Goal: Information Seeking & Learning: Learn about a topic

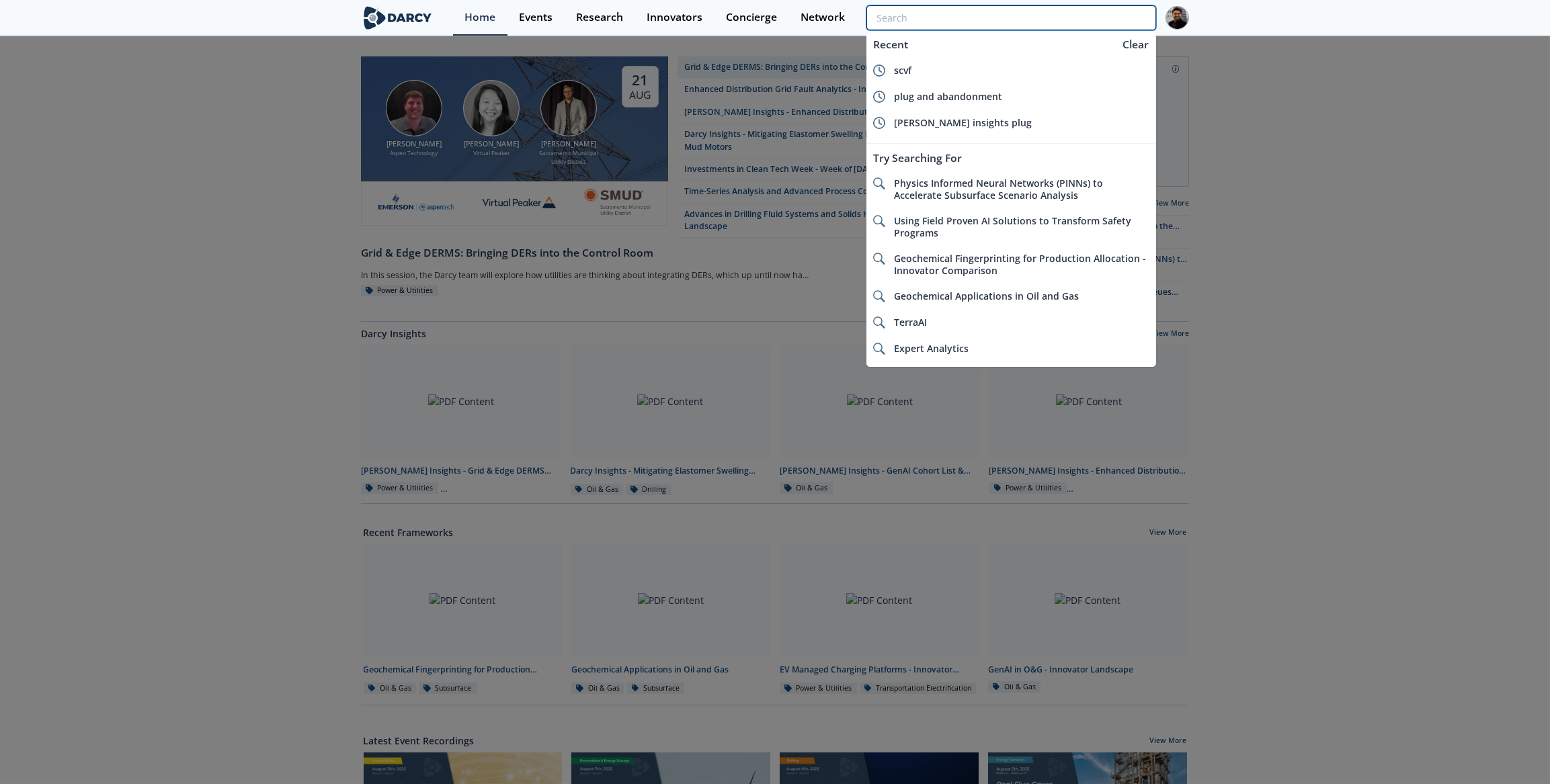
click at [1104, 21] on input "search" at bounding box center [1011, 18] width 289 height 25
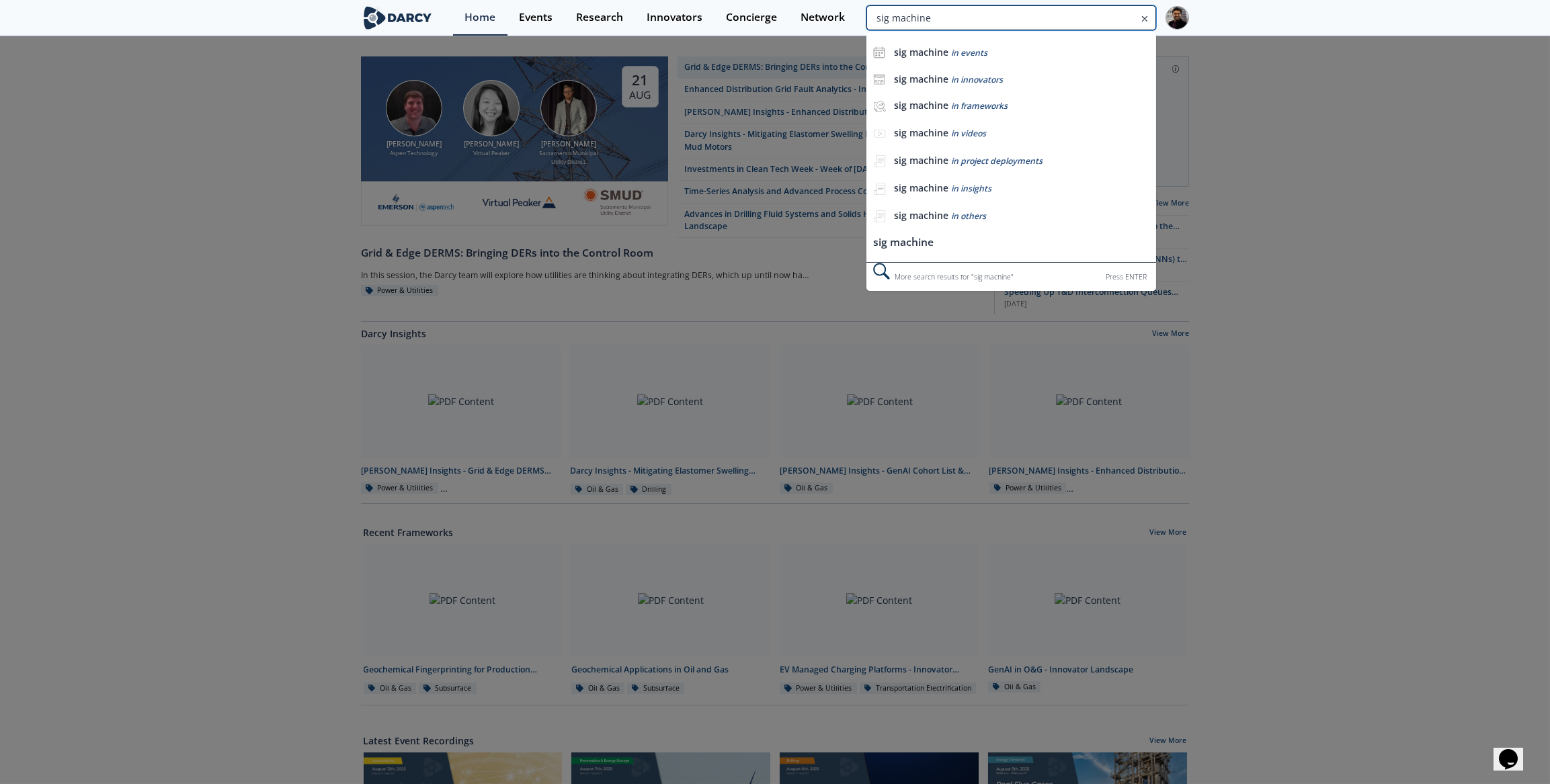
type input "sig machine"
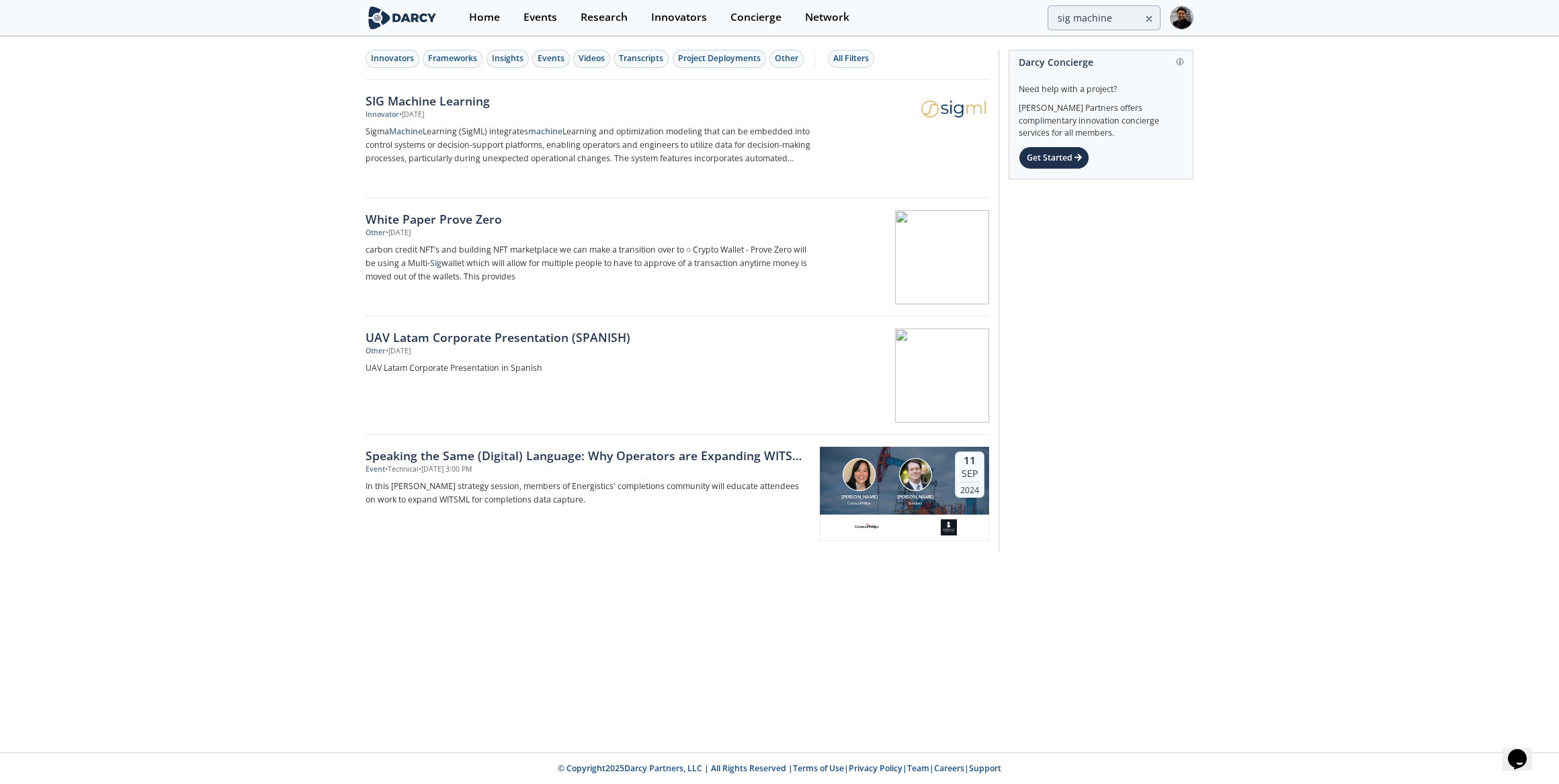
click at [489, 115] on div "Innovator • [DATE]" at bounding box center [588, 115] width 445 height 11
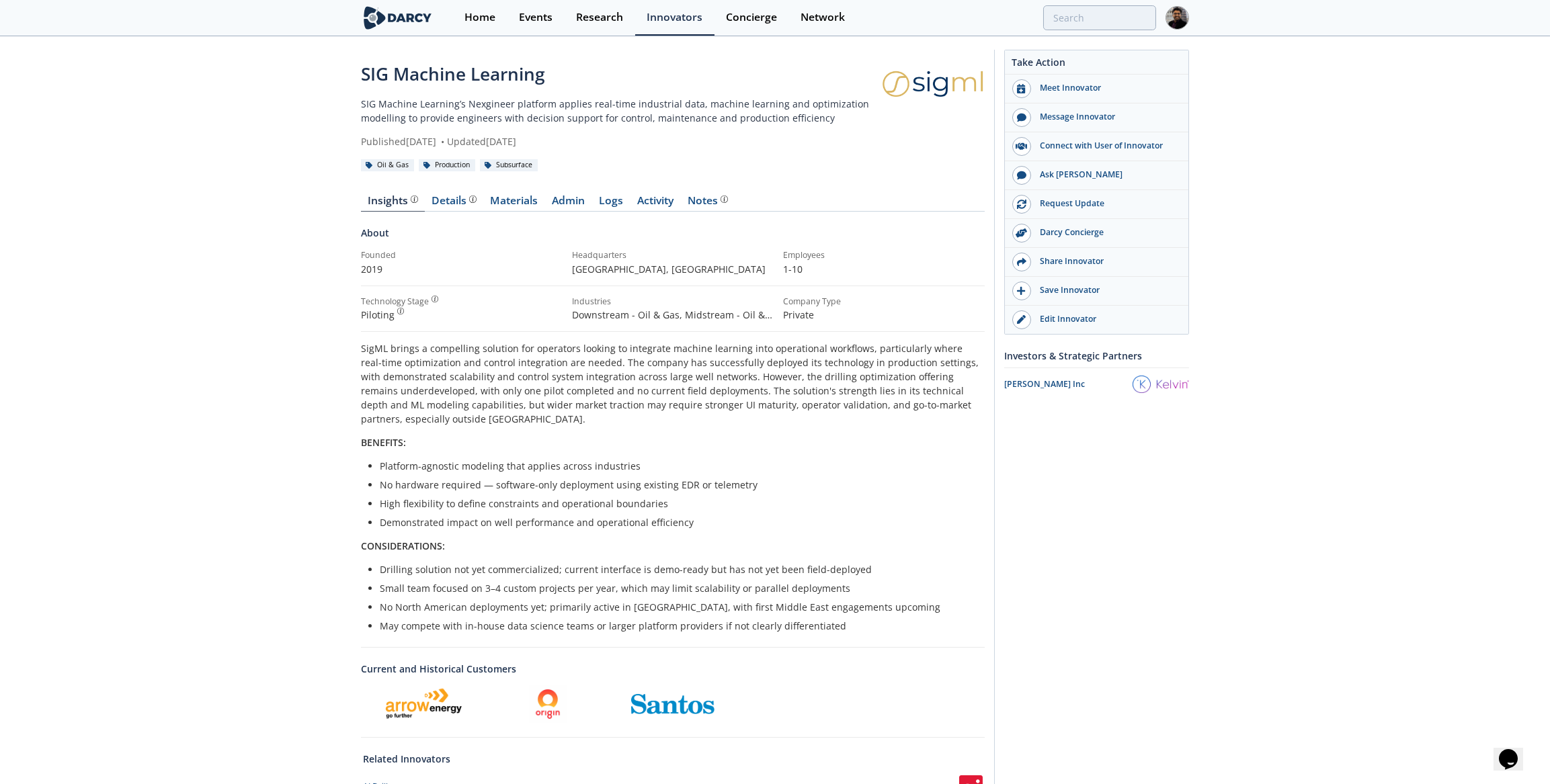
click at [439, 206] on div "Details" at bounding box center [454, 201] width 44 height 11
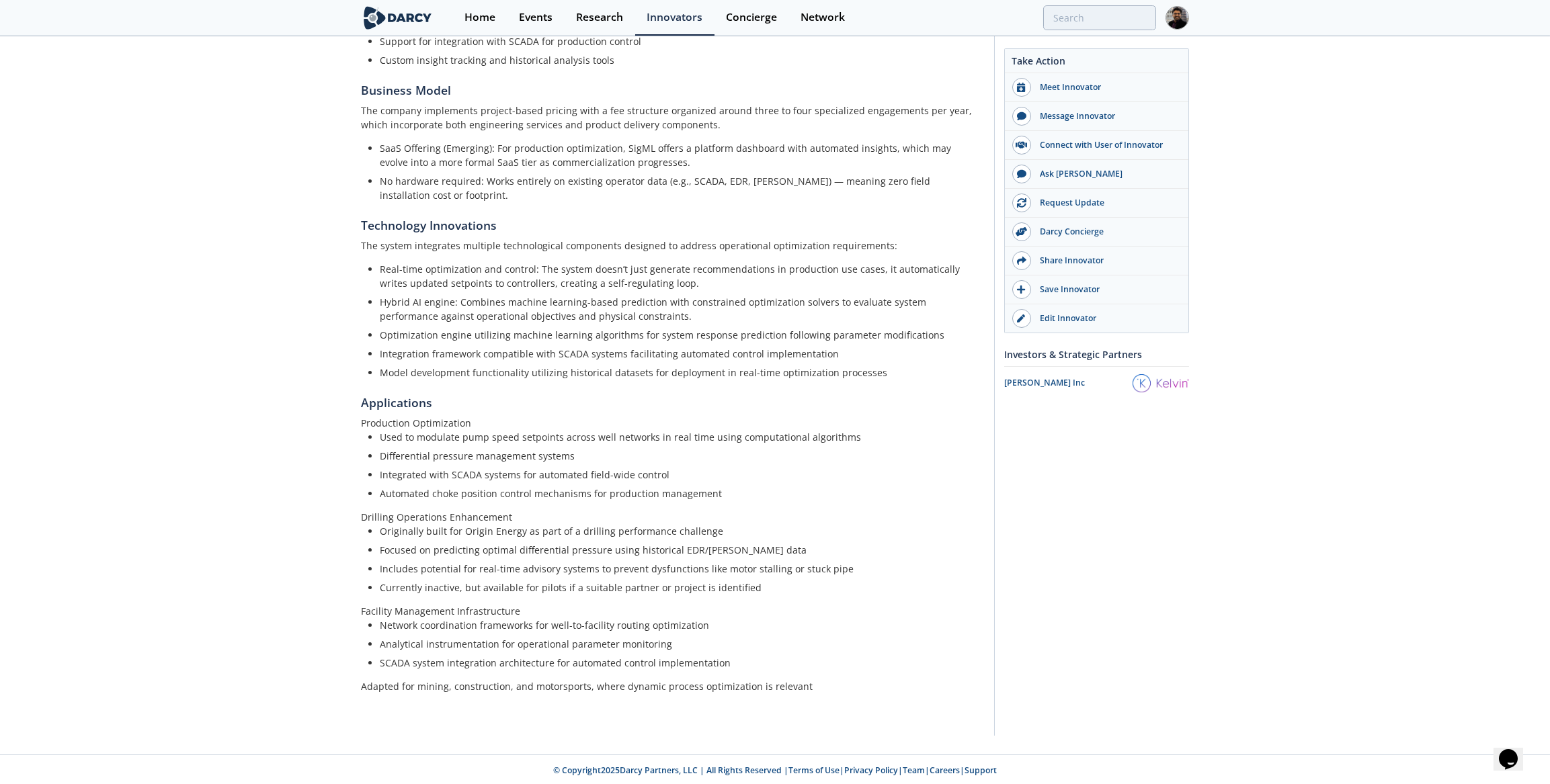
scroll to position [392, 0]
click at [382, 480] on ul "Used to modulate pump speed setpoints across well networks in real time using c…" at bounding box center [673, 465] width 605 height 70
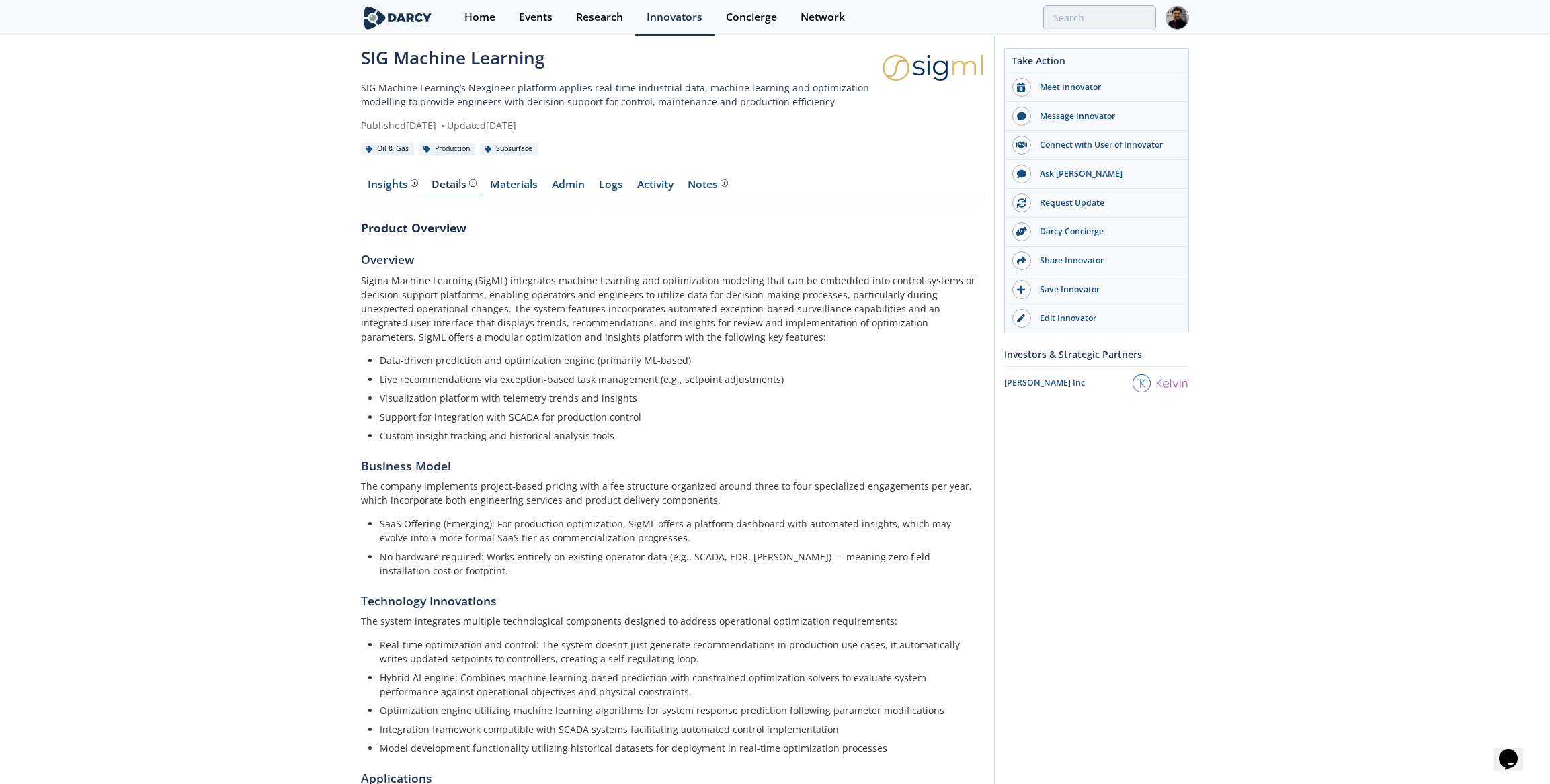
scroll to position [0, 0]
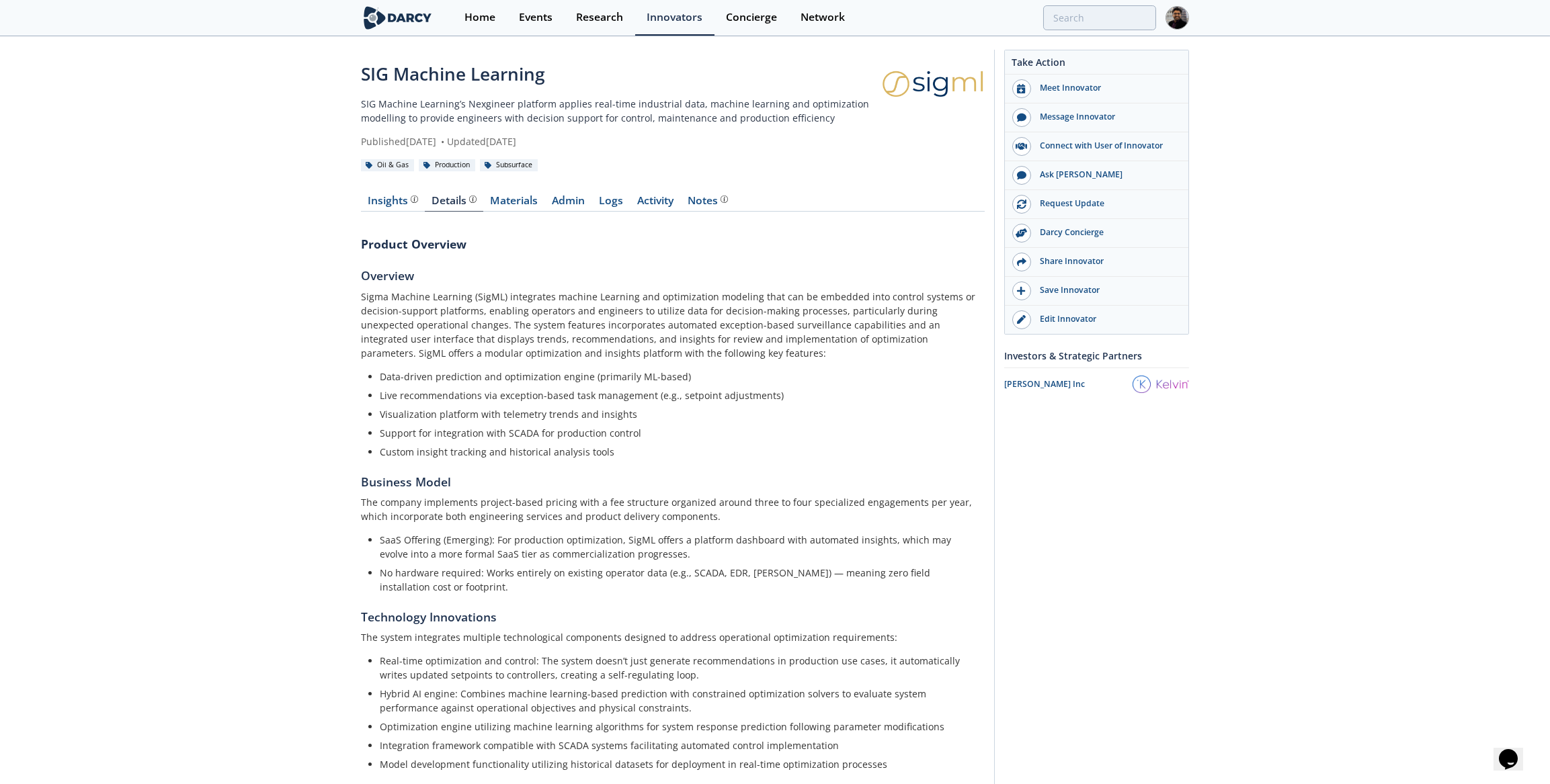
click at [504, 202] on link "Materials" at bounding box center [514, 204] width 61 height 16
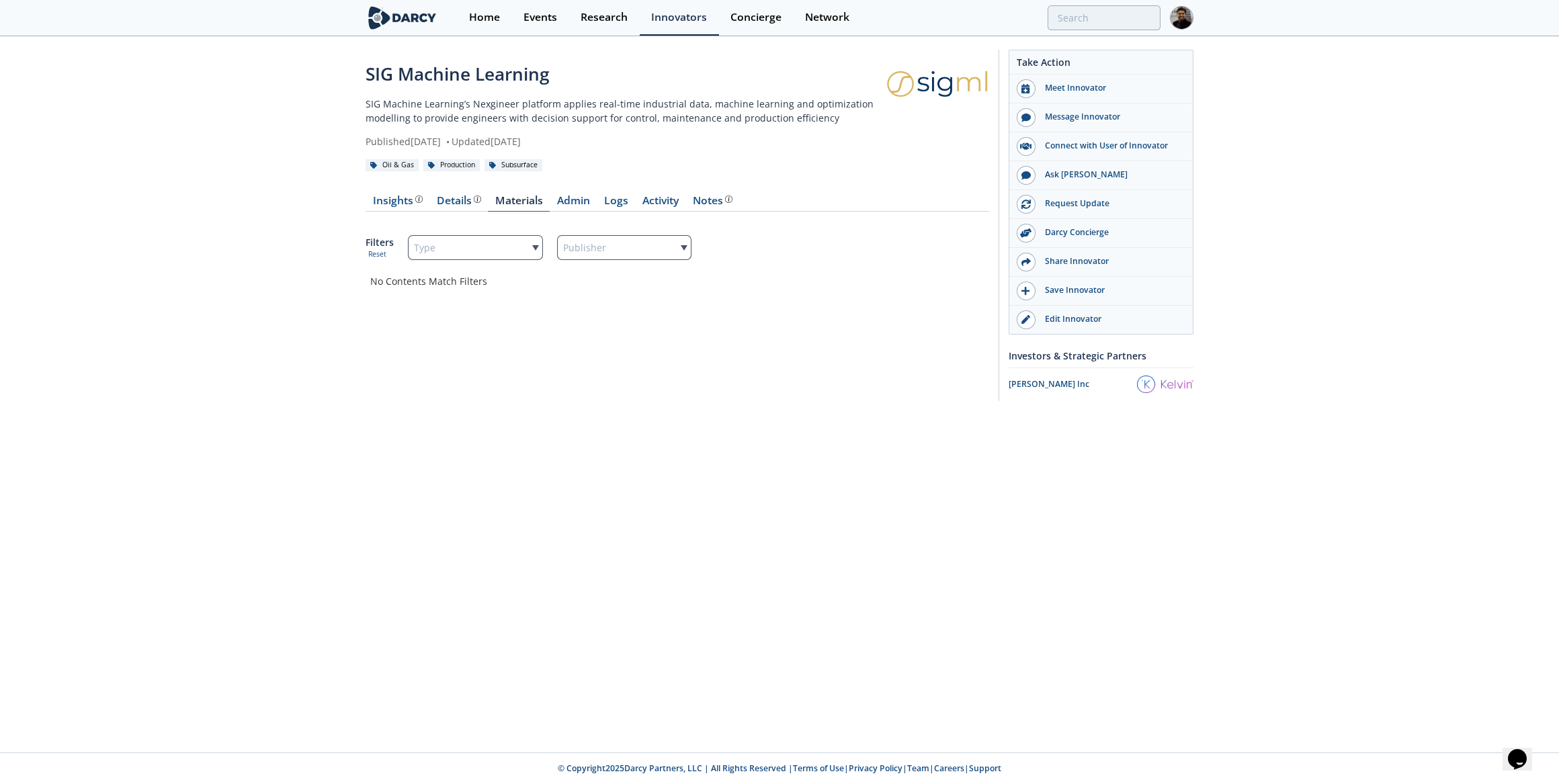
click at [401, 197] on div "Insights" at bounding box center [398, 201] width 50 height 11
